Goal: Task Accomplishment & Management: Use online tool/utility

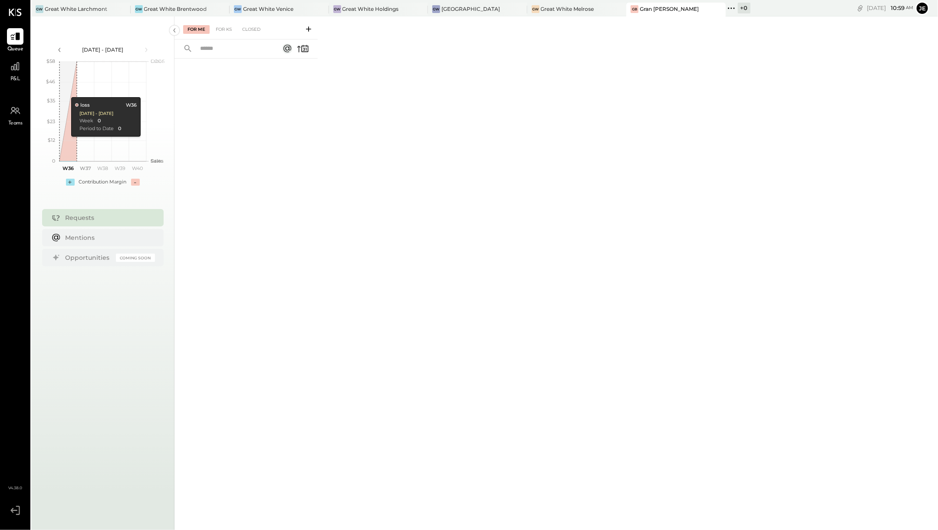
click at [23, 71] on div "P&L" at bounding box center [15, 70] width 25 height 25
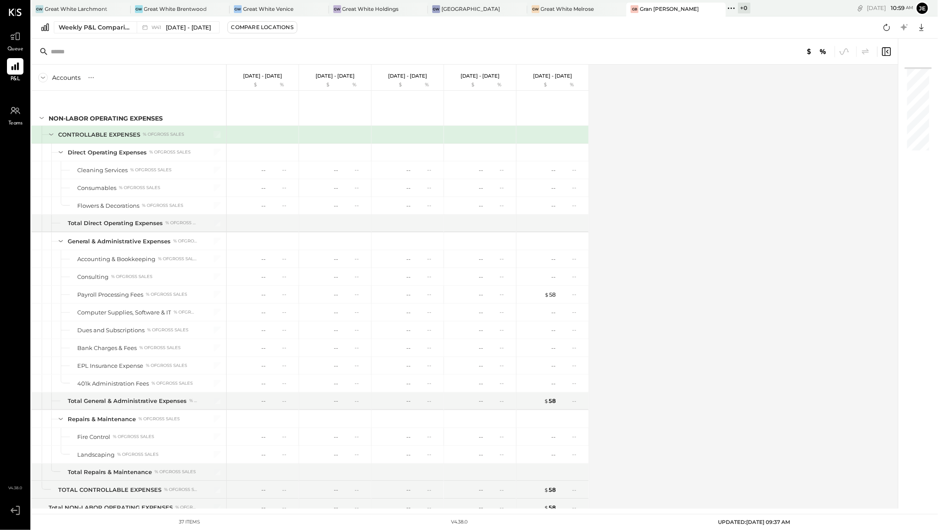
click at [159, 35] on div "Weekly P&L Comparison W41 [DATE] - [DATE] Compare Locations Google Sheets Excel" at bounding box center [484, 27] width 907 height 22
click at [152, 27] on span "W41" at bounding box center [157, 27] width 12 height 5
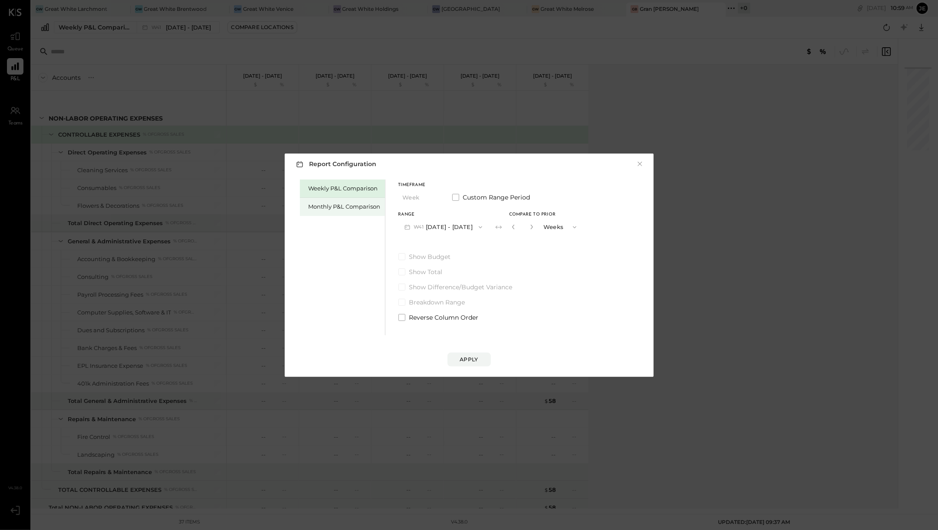
click at [351, 206] on div "Monthly P&L Comparison" at bounding box center [345, 207] width 72 height 8
click at [450, 230] on button "M09 [DATE] - [DATE]" at bounding box center [444, 227] width 92 height 16
click at [451, 232] on span "[DATE] - [DATE]" at bounding box center [440, 227] width 41 height 7
click at [472, 352] on div "Apply" at bounding box center [469, 351] width 352 height 31
click at [473, 354] on button "Apply" at bounding box center [469, 360] width 43 height 14
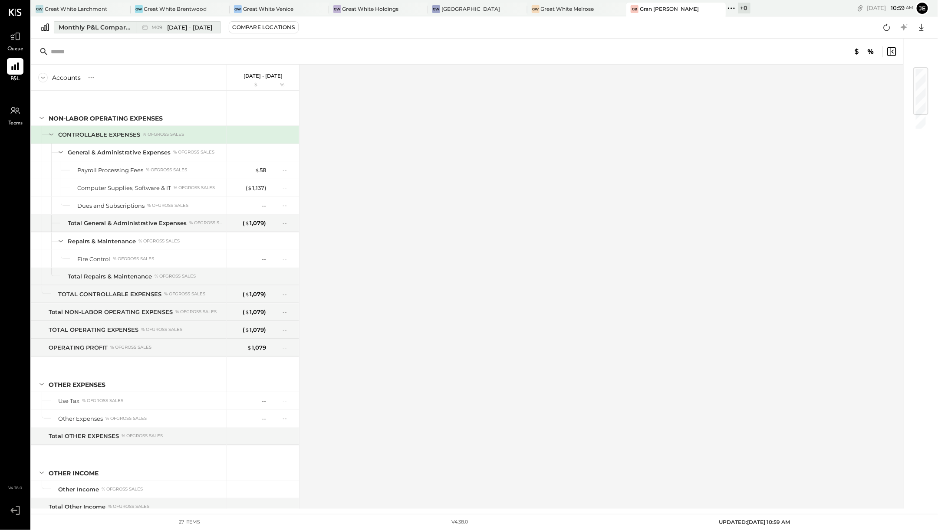
click at [162, 27] on span "M09" at bounding box center [157, 27] width 13 height 5
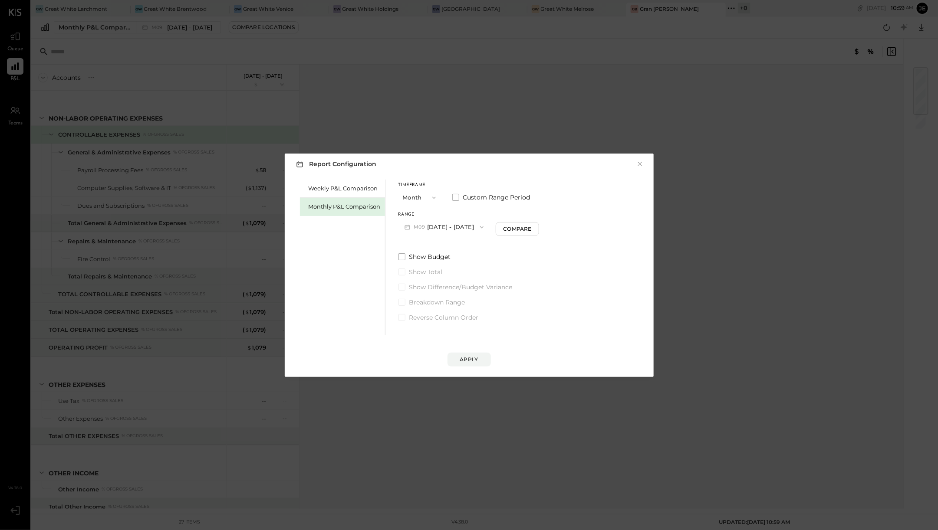
click at [475, 343] on div "Apply" at bounding box center [469, 351] width 352 height 31
click at [475, 353] on button "Apply" at bounding box center [469, 360] width 43 height 14
